Goal: Find specific page/section: Find specific page/section

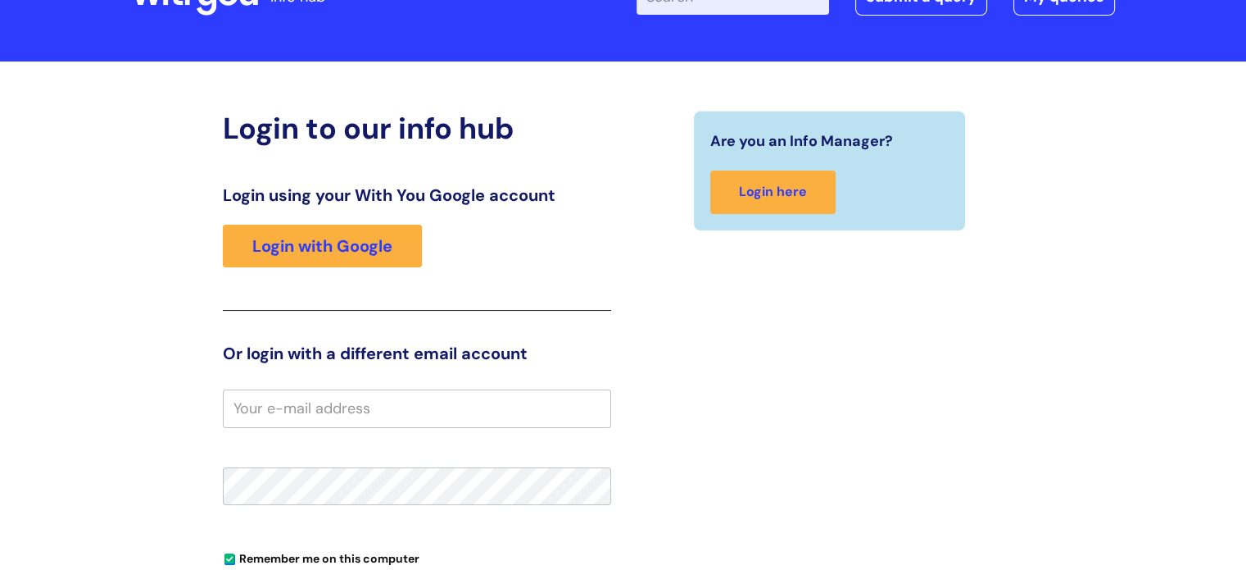
scroll to position [69, 0]
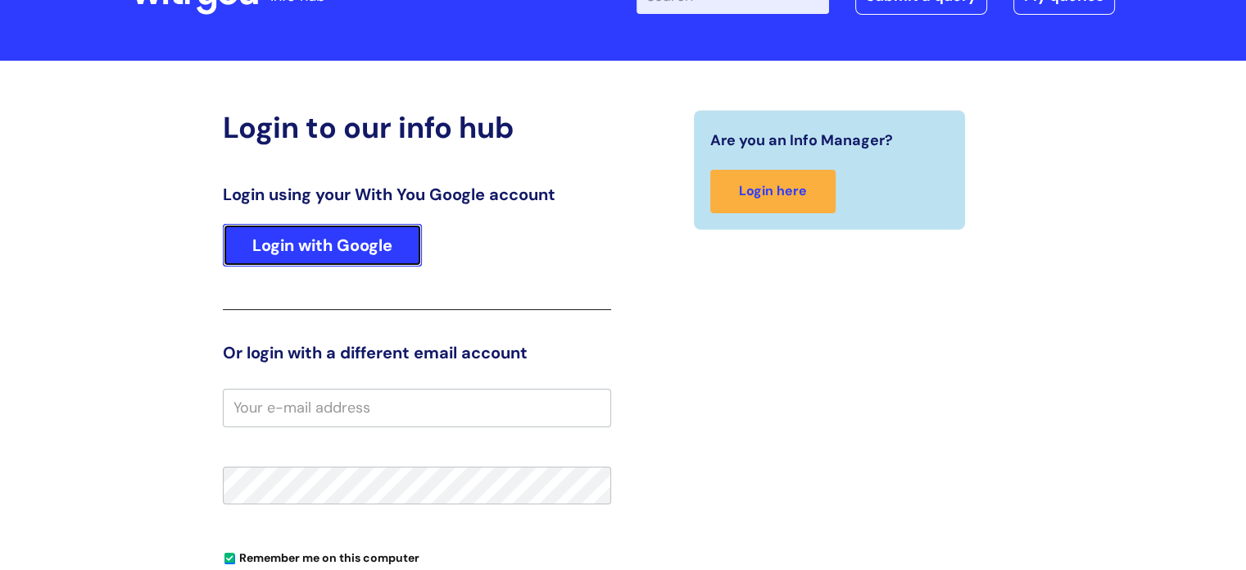
click at [319, 246] on link "Login with Google" at bounding box center [322, 245] width 199 height 43
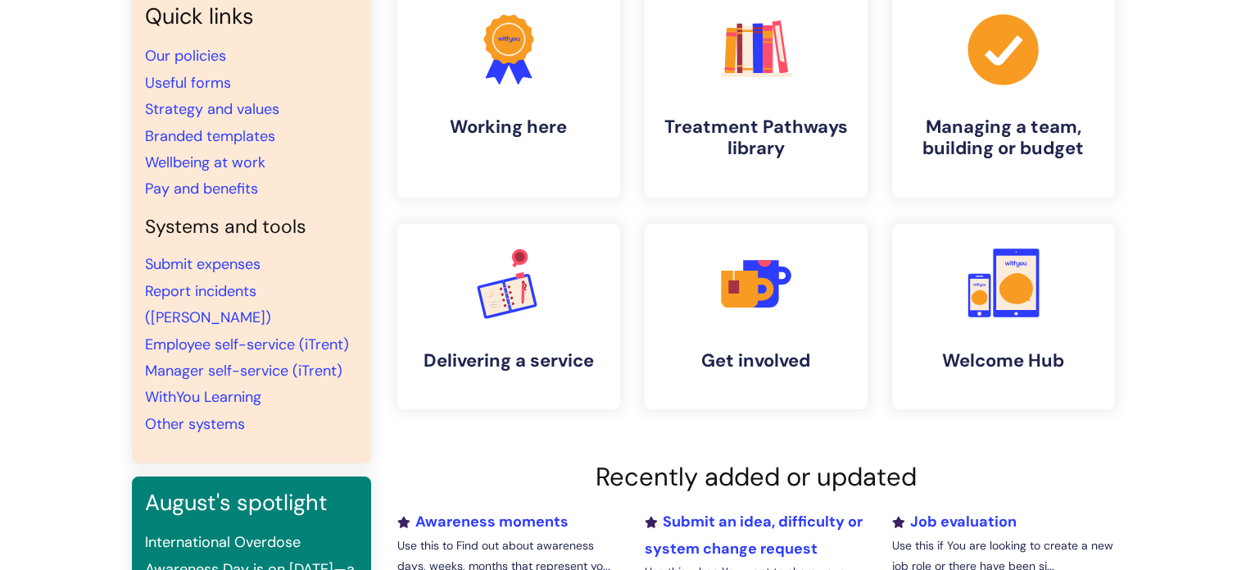
scroll to position [140, 0]
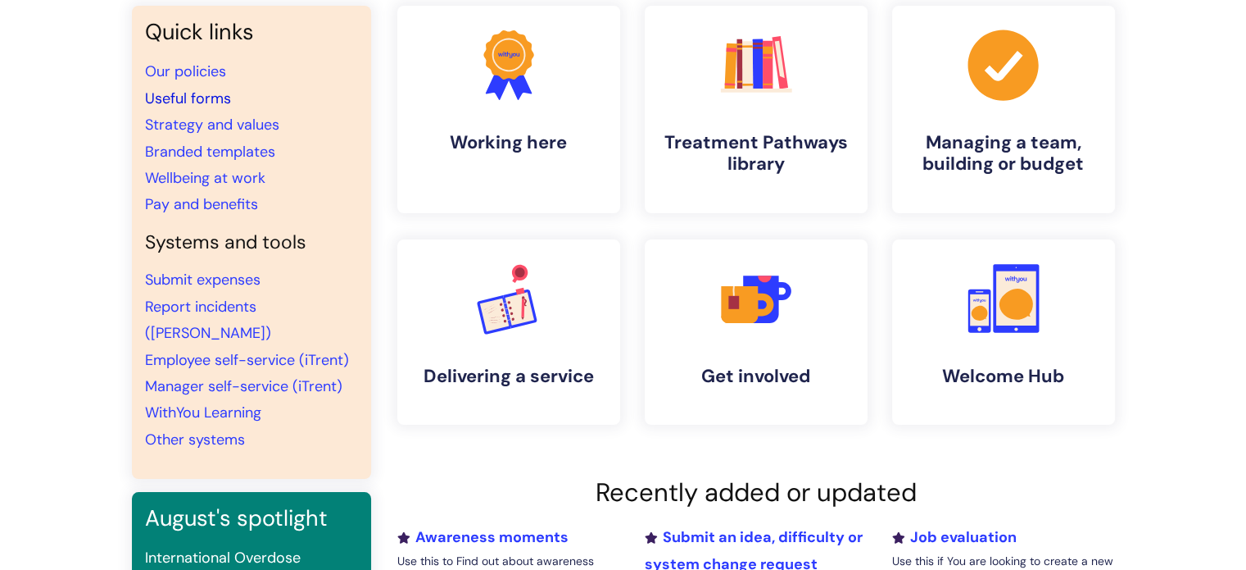
click at [210, 98] on link "Useful forms" at bounding box center [188, 99] width 86 height 20
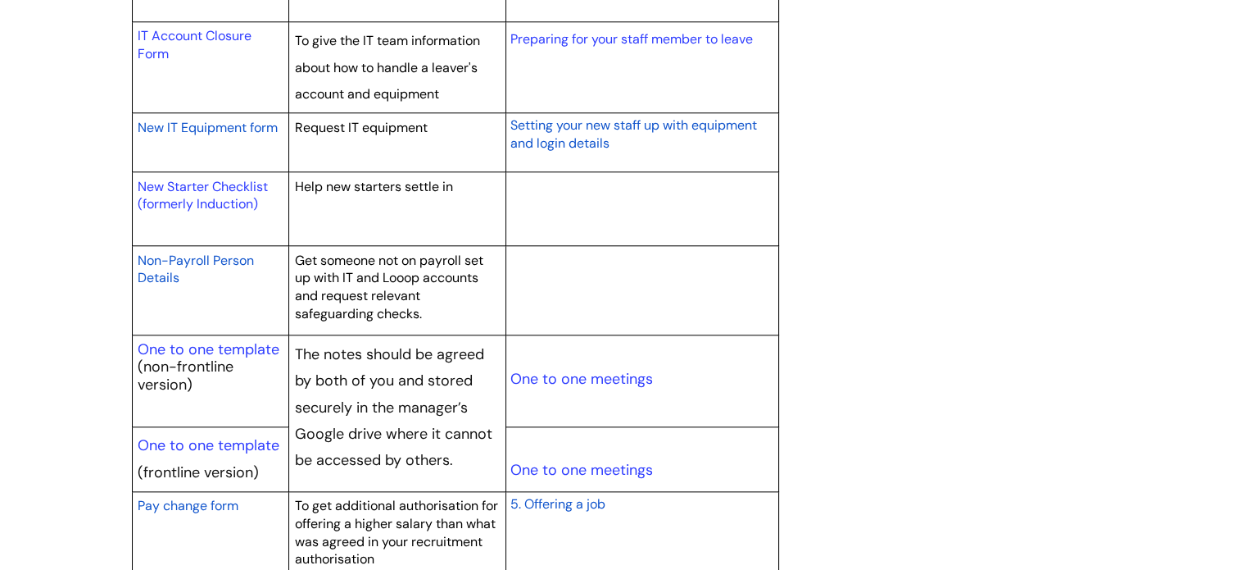
scroll to position [1756, 0]
click at [201, 193] on link "New Starter Checklist (formerly Induction)" at bounding box center [203, 196] width 130 height 35
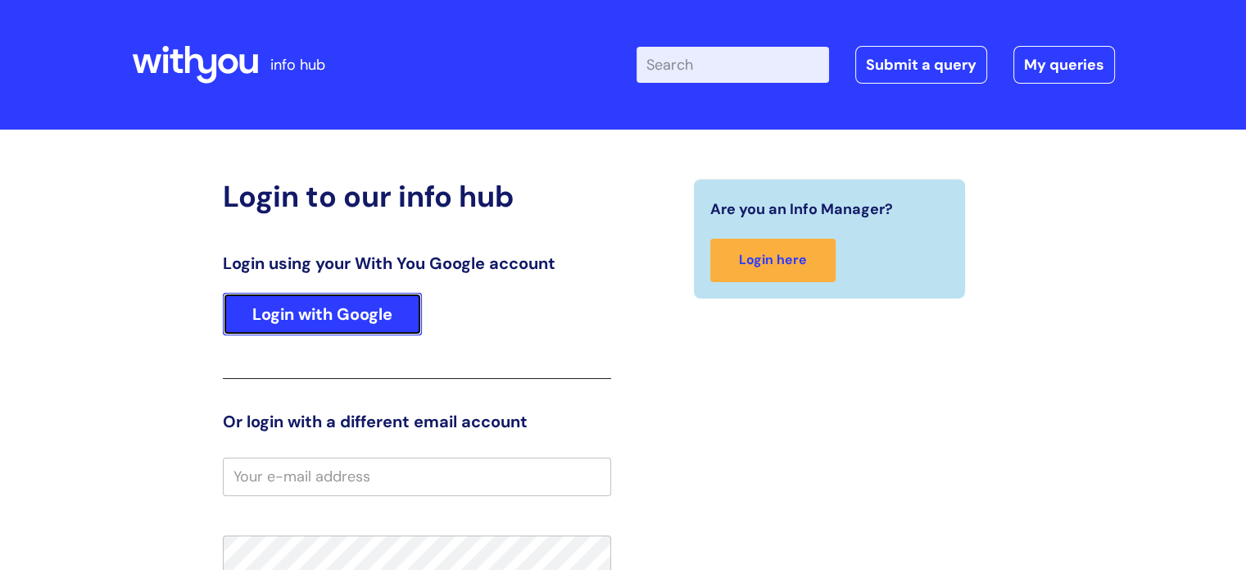
click at [344, 324] on link "Login with Google" at bounding box center [322, 314] width 199 height 43
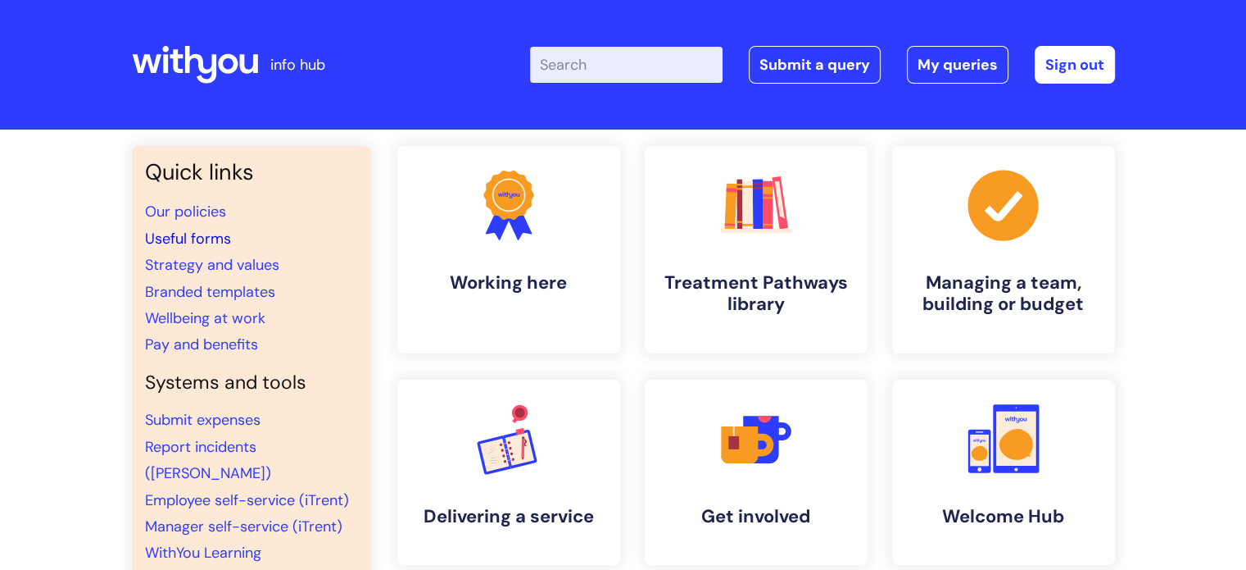
click at [216, 241] on link "Useful forms" at bounding box center [188, 239] width 86 height 20
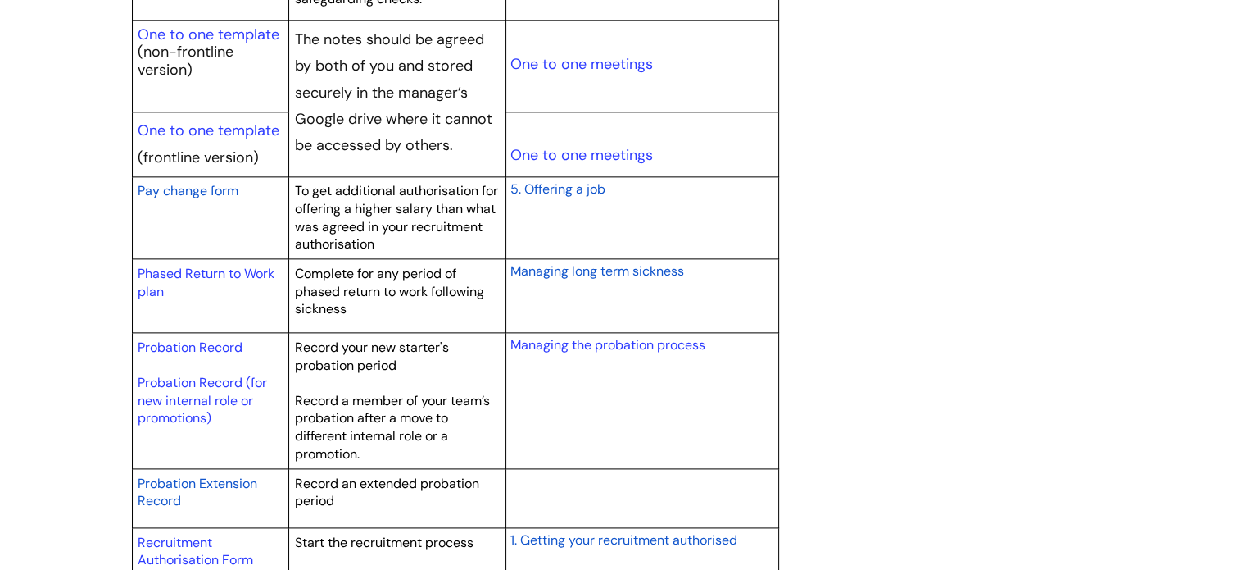
scroll to position [2073, 0]
click at [202, 389] on link "Probation Record (for new internal role or promotions)" at bounding box center [202, 398] width 129 height 52
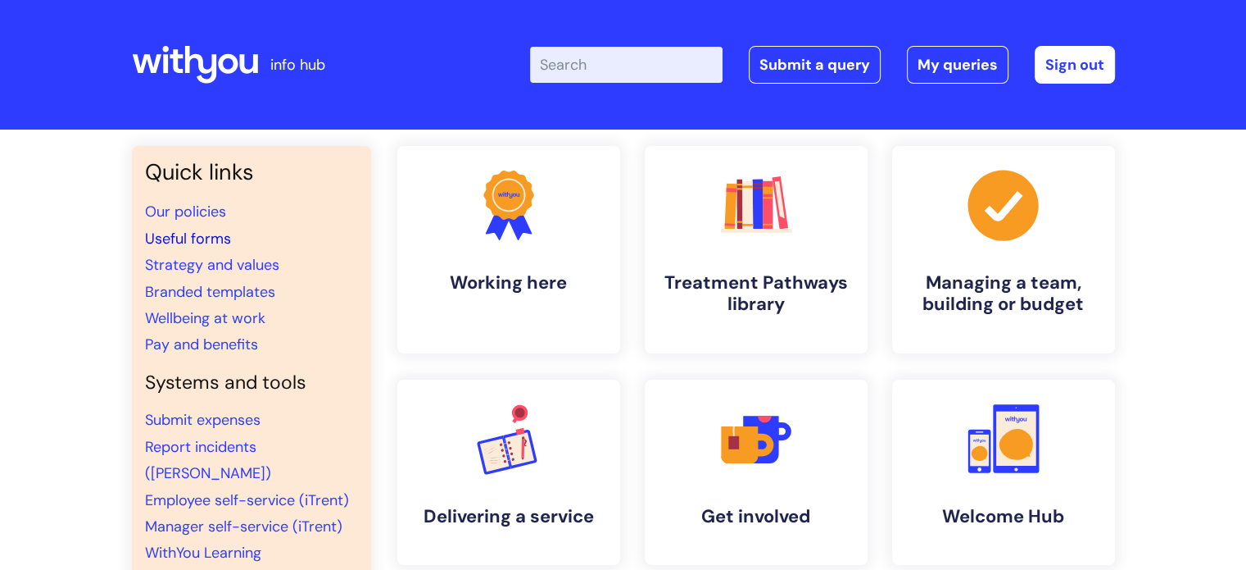
click at [216, 238] on link "Useful forms" at bounding box center [188, 239] width 86 height 20
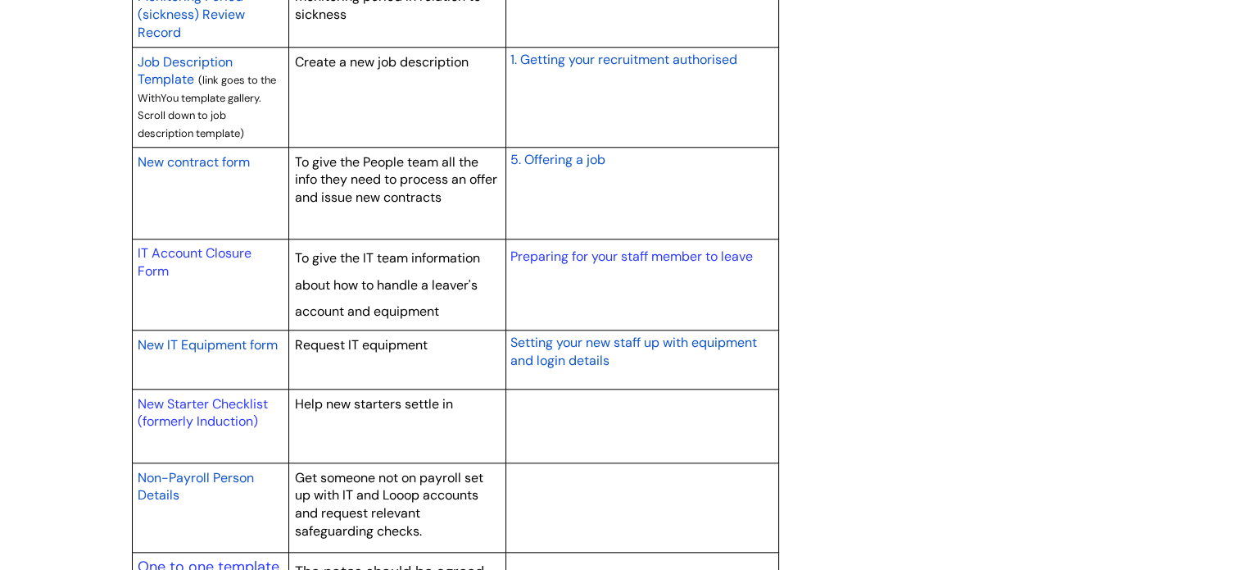
scroll to position [1541, 0]
